Goal: Task Accomplishment & Management: Manage account settings

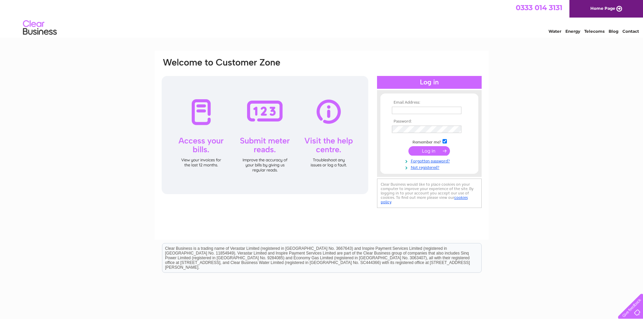
click at [407, 107] on input "text" at bounding box center [427, 110] width 70 height 7
type input "[EMAIL_ADDRESS][DOMAIN_NAME]"
click at [409, 147] on input "submit" at bounding box center [430, 151] width 42 height 9
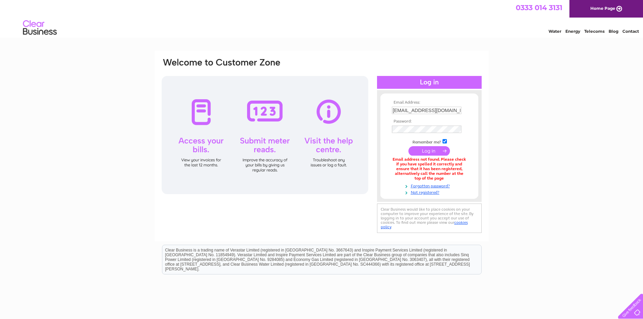
click at [420, 114] on td "[EMAIL_ADDRESS][DOMAIN_NAME]" at bounding box center [429, 110] width 78 height 11
click at [402, 112] on input "[EMAIL_ADDRESS][DOMAIN_NAME]" at bounding box center [427, 110] width 70 height 7
click at [402, 112] on input "[EMAIL_ADDRESS][DOMAIN_NAME]" at bounding box center [427, 111] width 70 height 8
type input "[EMAIL_ADDRESS][DOMAIN_NAME]"
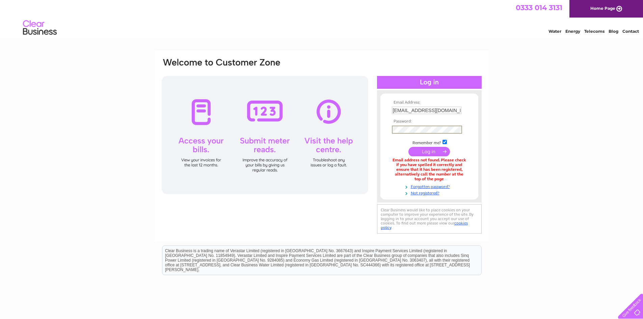
click at [409, 147] on input "submit" at bounding box center [430, 151] width 42 height 9
